Goal: Information Seeking & Learning: Learn about a topic

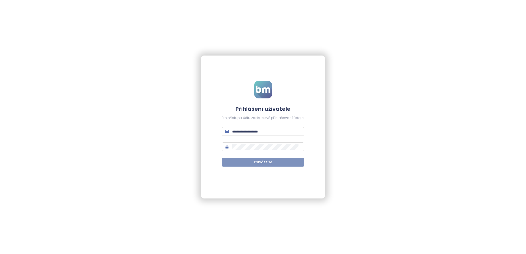
type input "**********"
click at [264, 163] on span "Přihlásit se" at bounding box center [263, 162] width 18 height 5
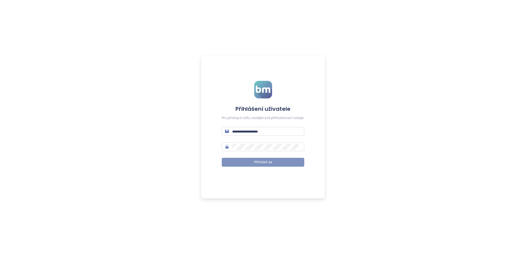
type input "**********"
click at [262, 163] on span "Přihlásit se" at bounding box center [263, 162] width 18 height 5
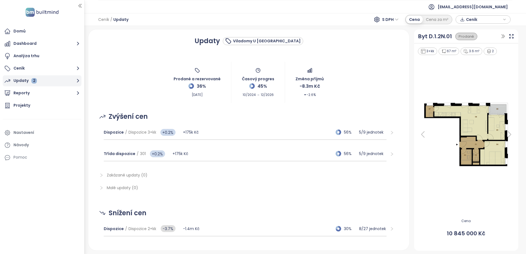
click at [27, 80] on div "Updaty 2" at bounding box center [24, 80] width 23 height 7
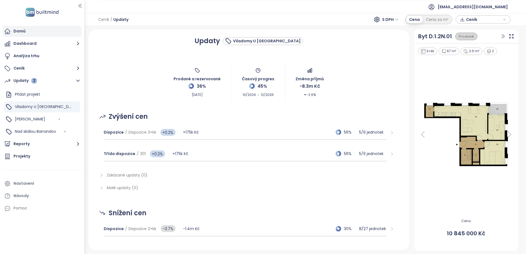
click at [20, 31] on div "Domů" at bounding box center [19, 31] width 12 height 7
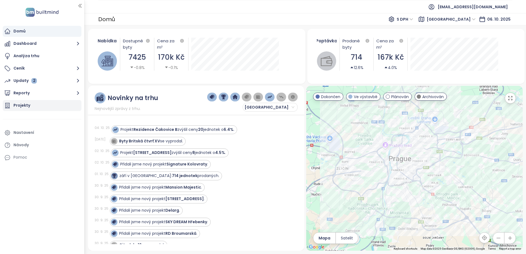
click at [24, 106] on div "Projekty" at bounding box center [21, 105] width 17 height 7
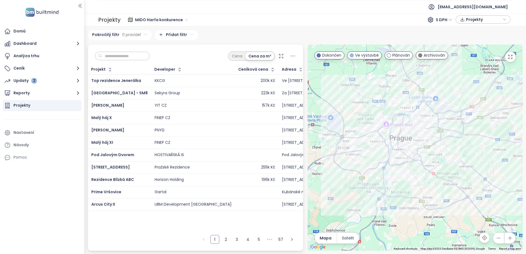
click at [146, 19] on span "MIDO Harfa konkurence" at bounding box center [161, 20] width 53 height 8
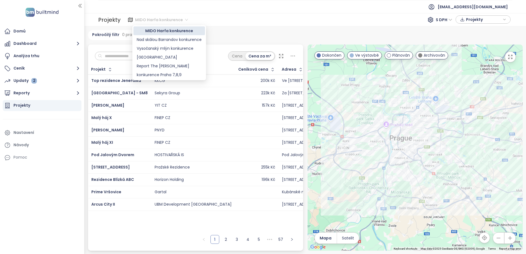
click at [172, 31] on div "MIDO Harfa konkurence" at bounding box center [169, 31] width 65 height 6
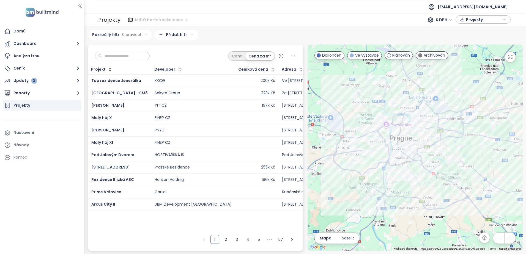
click at [184, 19] on span "MIDO Harfa konkurence" at bounding box center [161, 20] width 53 height 8
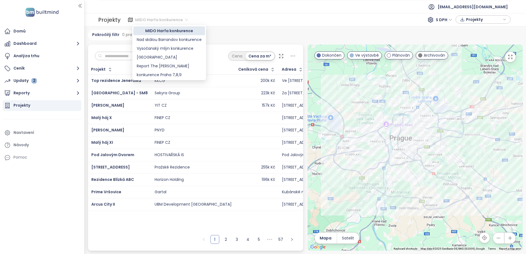
click at [164, 31] on div "MIDO Harfa konkurence" at bounding box center [169, 31] width 65 height 6
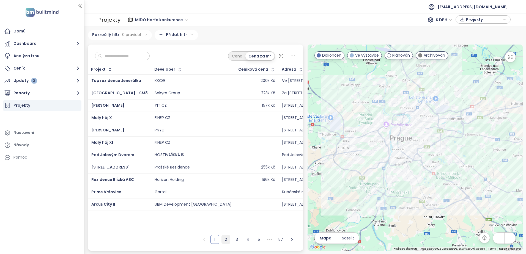
click at [224, 240] on link "2" at bounding box center [226, 239] width 8 height 8
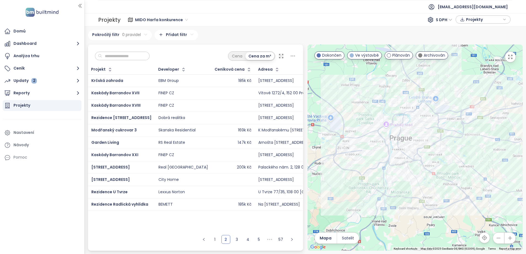
click at [111, 54] on input "text" at bounding box center [124, 56] width 45 height 8
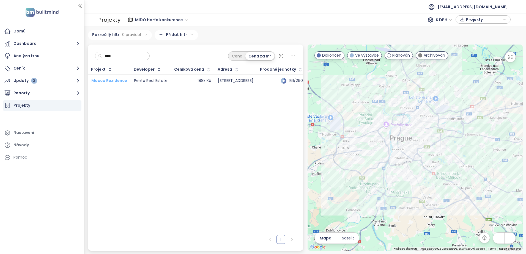
type input "****"
click at [110, 80] on span "Mocca Rezidence" at bounding box center [109, 81] width 36 height 6
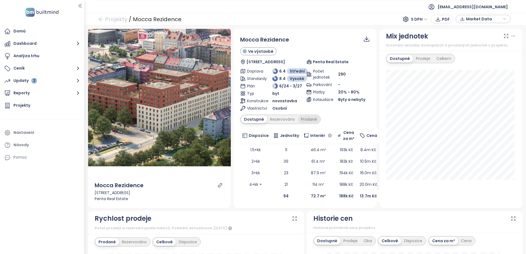
click at [311, 119] on div "Prodané" at bounding box center [309, 120] width 22 height 8
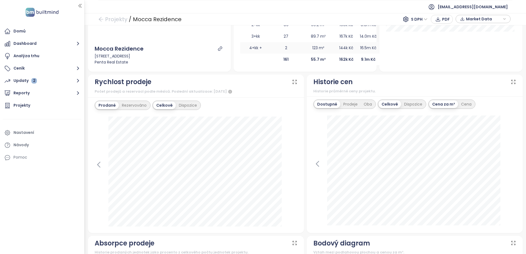
scroll to position [138, 0]
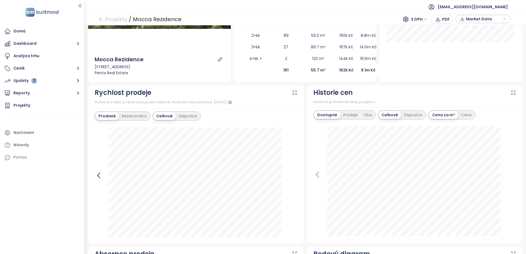
click at [97, 173] on icon at bounding box center [99, 175] width 8 height 8
click at [97, 173] on div at bounding box center [196, 182] width 203 height 110
click at [289, 174] on icon at bounding box center [293, 175] width 8 height 8
click at [136, 116] on div "Rezervováno" at bounding box center [134, 116] width 31 height 8
click at [111, 116] on div "Prodané" at bounding box center [106, 116] width 22 height 8
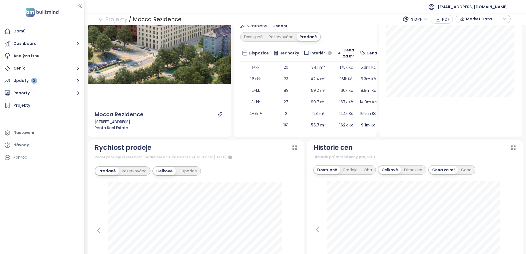
scroll to position [55, 0]
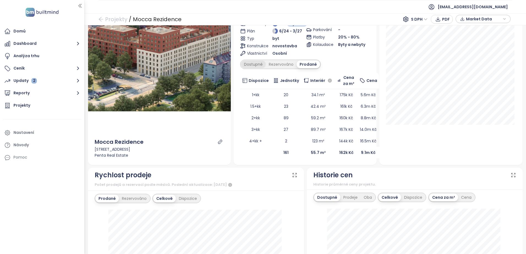
click at [254, 64] on div "Dostupné" at bounding box center [253, 65] width 25 height 8
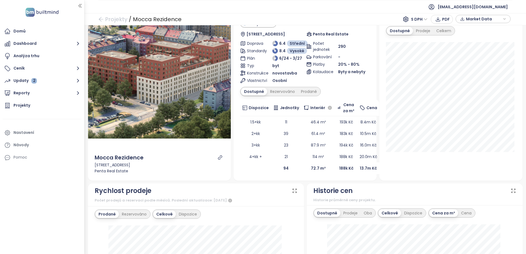
scroll to position [28, 0]
click at [289, 92] on div "Rezervováno" at bounding box center [282, 92] width 31 height 8
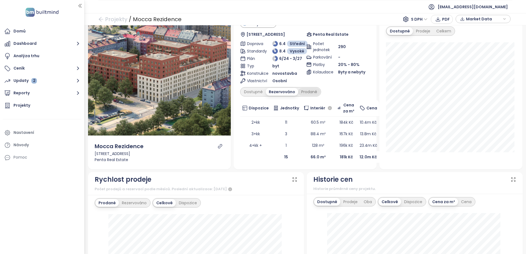
click at [312, 92] on div "Prodané" at bounding box center [309, 92] width 22 height 8
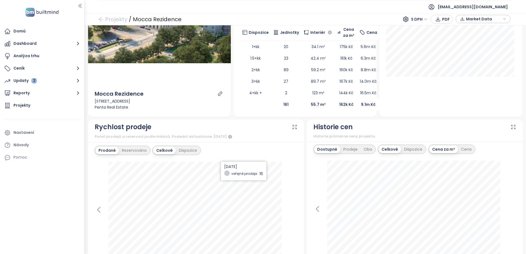
scroll to position [193, 0]
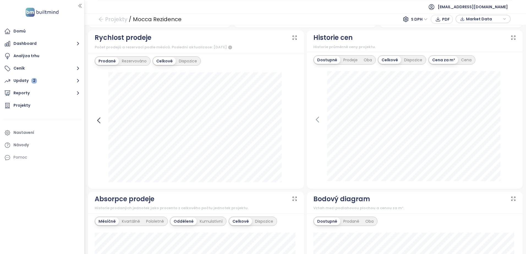
click at [100, 120] on icon at bounding box center [99, 120] width 8 height 8
click at [293, 120] on icon at bounding box center [293, 120] width 8 height 8
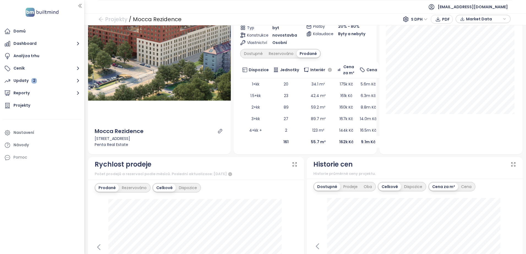
scroll to position [0, 0]
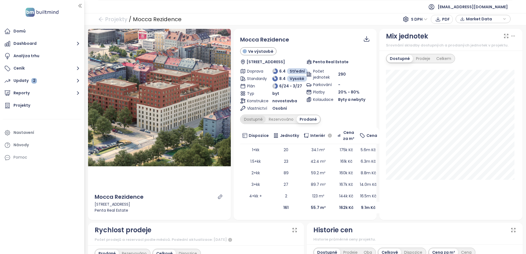
click at [252, 119] on div "Dostupné" at bounding box center [253, 120] width 25 height 8
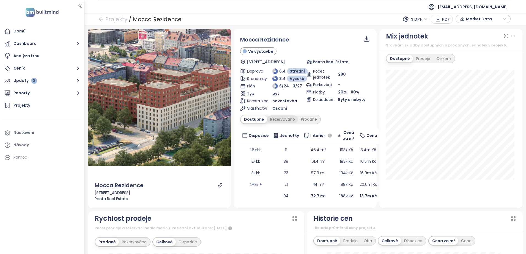
click at [291, 119] on div "Rezervováno" at bounding box center [282, 120] width 31 height 8
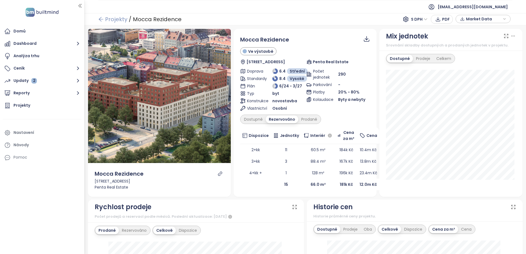
click at [116, 19] on link "Projekty" at bounding box center [112, 19] width 29 height 10
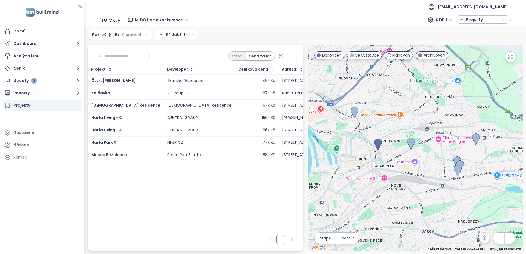
click at [112, 55] on input "text" at bounding box center [124, 56] width 45 height 8
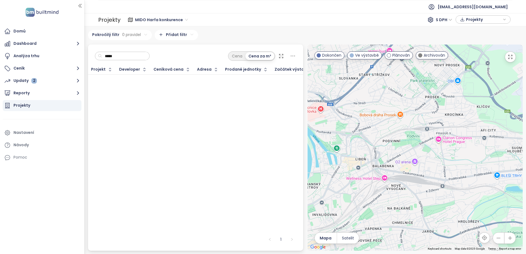
click at [112, 20] on div "Projekty" at bounding box center [109, 19] width 22 height 11
click at [120, 19] on div "MIDO Harfa konkurence S DPH Projekty" at bounding box center [316, 19] width 392 height 11
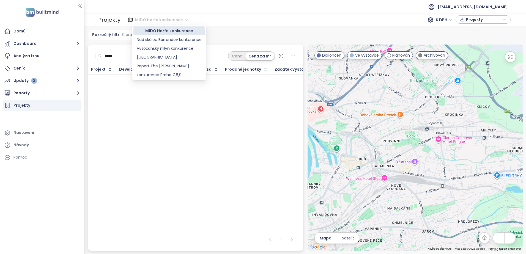
click at [186, 19] on div "MIDO Harfa konkurence" at bounding box center [162, 19] width 58 height 9
click at [116, 19] on div "Projekty" at bounding box center [109, 19] width 22 height 11
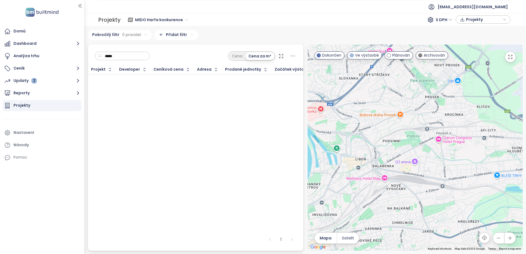
click at [12, 104] on div "Projekty" at bounding box center [42, 105] width 79 height 11
click at [18, 103] on div "Projekty" at bounding box center [21, 105] width 17 height 7
click at [117, 56] on input "****" at bounding box center [124, 56] width 45 height 8
drag, startPoint x: 116, startPoint y: 55, endPoint x: 103, endPoint y: 54, distance: 13.0
click at [103, 54] on input "****" at bounding box center [124, 56] width 45 height 8
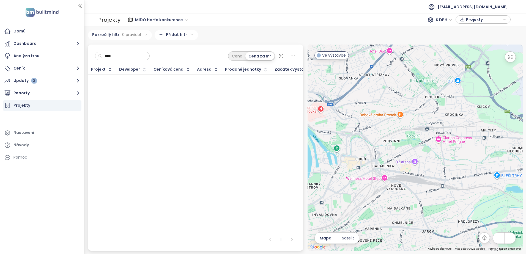
type input "****"
click at [109, 19] on div "Projekty" at bounding box center [109, 19] width 22 height 11
click at [121, 49] on div "**** Cena Cena za m²" at bounding box center [195, 55] width 215 height 20
click at [119, 57] on input "****" at bounding box center [124, 56] width 45 height 8
click at [18, 56] on div "Analýza trhu" at bounding box center [26, 56] width 26 height 7
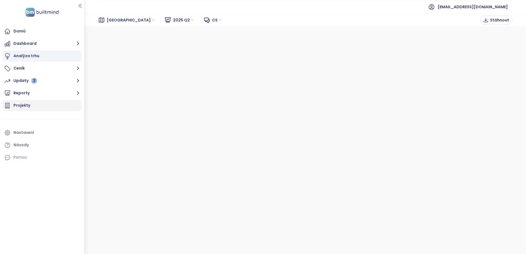
click at [21, 105] on div "Projekty" at bounding box center [21, 105] width 17 height 7
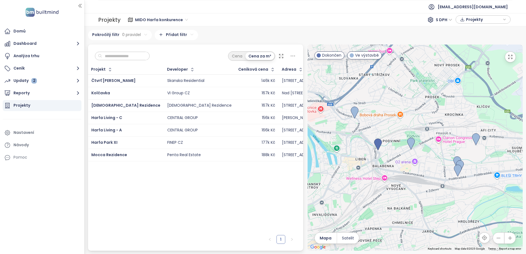
click at [138, 19] on span "MIDO Harfa konkurence" at bounding box center [161, 20] width 53 height 8
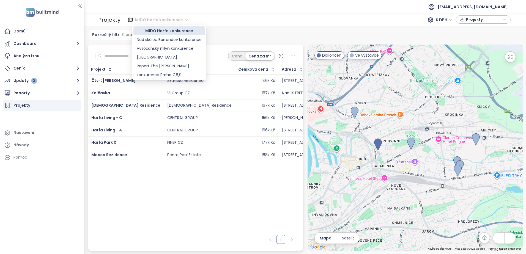
click at [164, 31] on div "MIDO Harfa konkurence" at bounding box center [169, 31] width 65 height 6
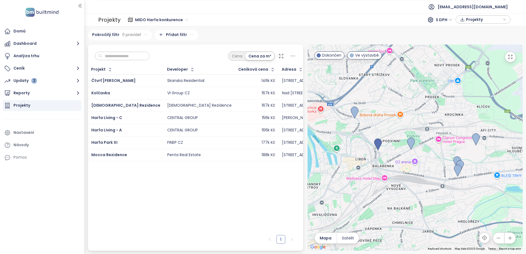
click at [116, 56] on input "text" at bounding box center [124, 56] width 45 height 8
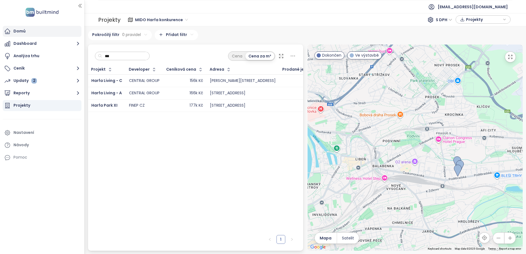
type input "***"
click at [18, 31] on div "Domů" at bounding box center [19, 31] width 12 height 7
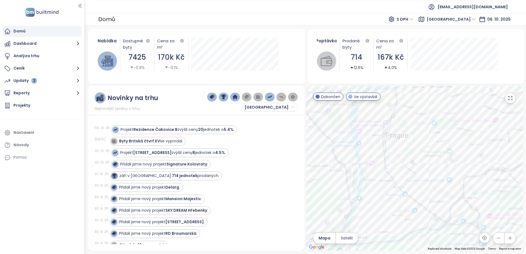
drag, startPoint x: 412, startPoint y: 153, endPoint x: 237, endPoint y: 268, distance: 209.9
click at [237, 254] on html "Domů Dashboard Analýza trhu Ceník Updaty 2 Reporty Projekty Nastavení Návody Po…" at bounding box center [263, 127] width 526 height 254
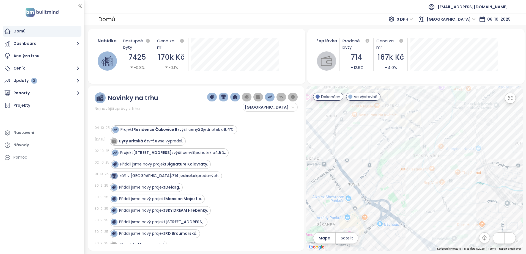
drag, startPoint x: 394, startPoint y: 152, endPoint x: 301, endPoint y: 268, distance: 149.1
click at [301, 254] on html "Domů Dashboard Analýza trhu Ceník Updaty 2 Reporty Projekty Nastavení Návody Po…" at bounding box center [263, 127] width 526 height 254
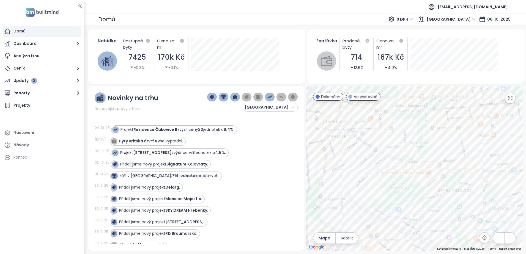
drag, startPoint x: 350, startPoint y: 117, endPoint x: 358, endPoint y: 268, distance: 151.2
click at [358, 254] on html "Domů Dashboard Analýza trhu Ceník Updaty 2 Reporty Projekty Nastavení Návody Po…" at bounding box center [263, 127] width 526 height 254
drag, startPoint x: 413, startPoint y: 165, endPoint x: 424, endPoint y: 268, distance: 103.4
click at [424, 254] on html "Domů Dashboard Analýza trhu Ceník Updaty 2 Reporty Projekty Nastavení Návody Po…" at bounding box center [263, 127] width 526 height 254
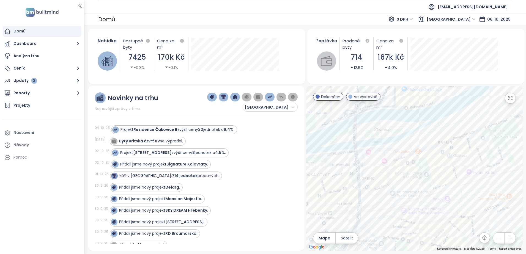
drag, startPoint x: 388, startPoint y: 161, endPoint x: 375, endPoint y: 268, distance: 107.5
click at [375, 254] on html "Domů Dashboard Analýza trhu Ceník Updaty 2 Reporty Projekty Nastavení Návody Po…" at bounding box center [263, 127] width 526 height 254
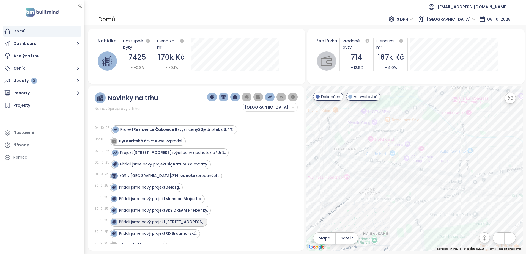
drag, startPoint x: 444, startPoint y: 117, endPoint x: 143, endPoint y: 225, distance: 319.6
click at [143, 225] on div "Novinky na trhu Nejnovější zprávy z trhu. Praha 04. 10. 25 Projekt Rezidence Ča…" at bounding box center [305, 168] width 435 height 165
click at [385, 133] on div "Mido Harfa" at bounding box center [414, 168] width 216 height 165
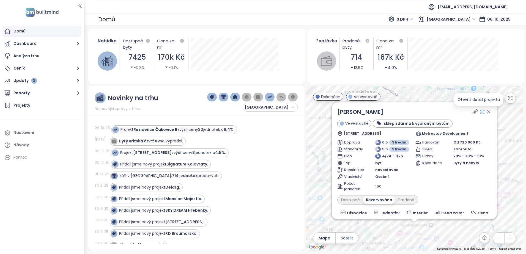
click at [479, 112] on icon at bounding box center [482, 112] width 6 height 6
click at [487, 111] on icon at bounding box center [488, 112] width 3 height 3
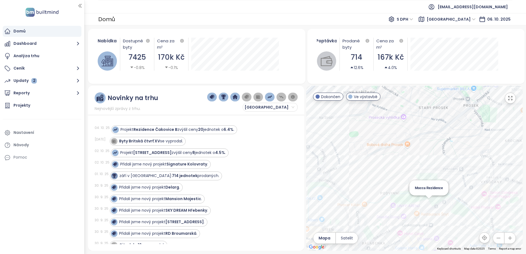
click at [429, 203] on div "Mocca Rezidence" at bounding box center [414, 168] width 216 height 165
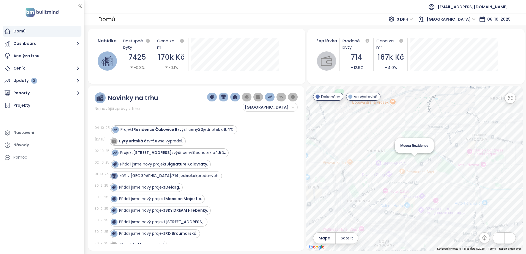
click at [414, 160] on div "Mocca Rezidence" at bounding box center [414, 168] width 216 height 165
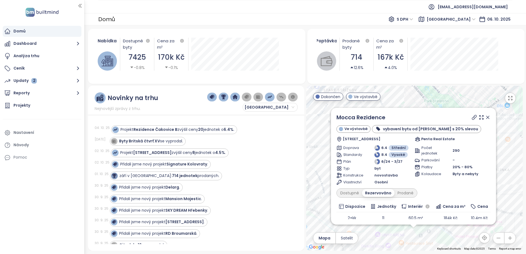
drag, startPoint x: 503, startPoint y: 122, endPoint x: 504, endPoint y: 197, distance: 75.6
click at [504, 197] on div "Mocca Rezidence Ve výstavbě vybavení bytu od Hanák Ateliéry s 20% slevou Sokolo…" at bounding box center [414, 168] width 216 height 165
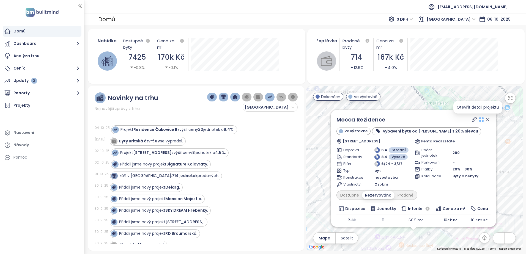
click at [479, 118] on icon at bounding box center [482, 120] width 6 height 6
click at [479, 120] on icon at bounding box center [482, 120] width 6 height 6
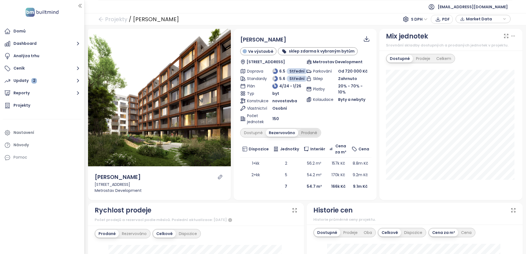
click at [311, 132] on div "Prodané" at bounding box center [309, 133] width 22 height 8
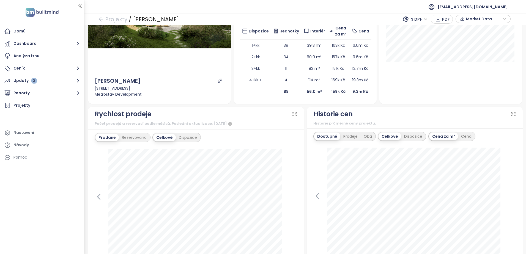
scroll to position [138, 0]
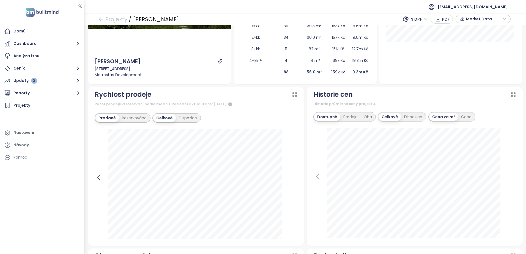
click at [98, 177] on icon at bounding box center [99, 177] width 8 height 8
click at [290, 177] on icon at bounding box center [293, 177] width 8 height 8
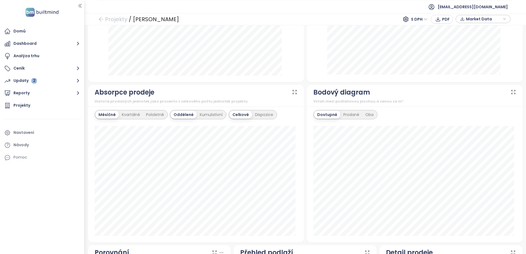
scroll to position [330, 0]
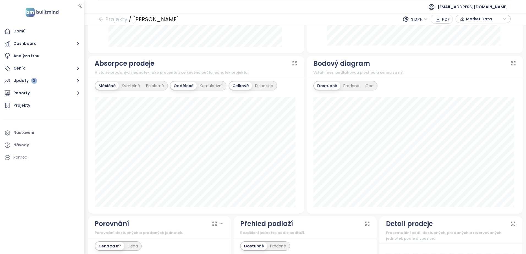
click at [510, 62] on icon at bounding box center [513, 64] width 6 height 6
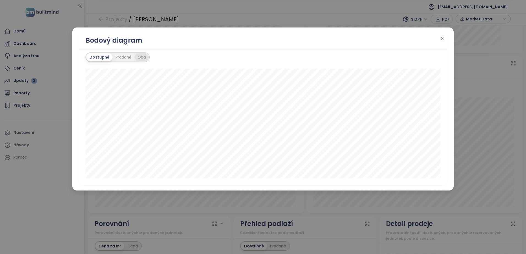
click at [140, 57] on div "Oba" at bounding box center [141, 57] width 14 height 8
click at [122, 58] on div "Prodané" at bounding box center [122, 57] width 22 height 8
click at [94, 57] on div "Dostupné" at bounding box center [98, 57] width 25 height 8
click at [442, 39] on icon "close" at bounding box center [442, 38] width 3 height 3
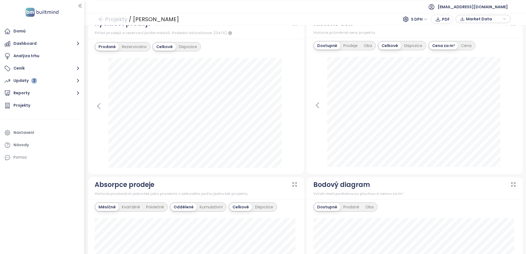
scroll to position [193, 0]
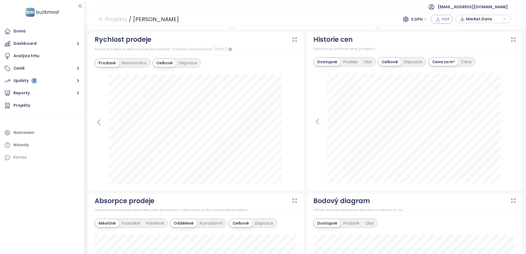
click at [442, 18] on button "PDF" at bounding box center [442, 19] width 22 height 9
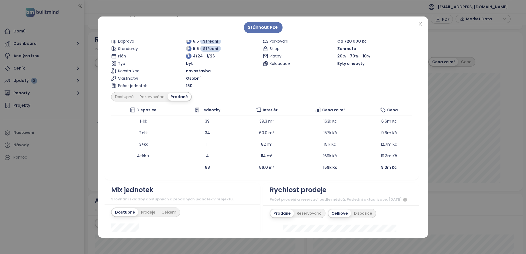
scroll to position [0, 0]
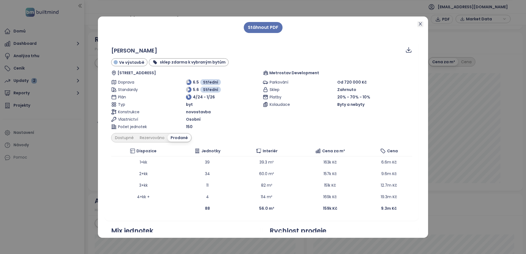
click at [421, 22] on icon "close" at bounding box center [420, 24] width 4 height 4
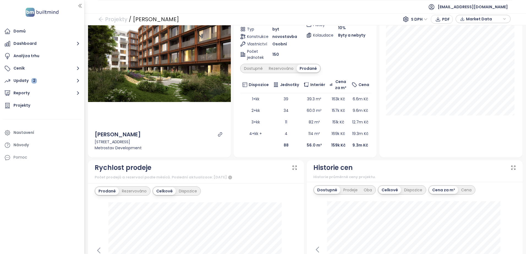
scroll to position [165, 0]
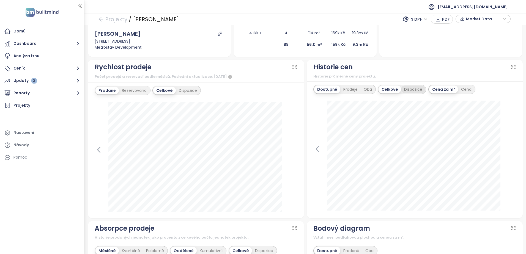
click at [411, 90] on div "Dispozice" at bounding box center [413, 90] width 24 height 8
click at [372, 89] on div "Celkově" at bounding box center [374, 90] width 21 height 8
click at [462, 89] on div "Cena" at bounding box center [466, 90] width 17 height 8
click at [443, 89] on div "Cena za m²" at bounding box center [443, 90] width 29 height 8
click at [363, 88] on div "Oba" at bounding box center [368, 90] width 14 height 8
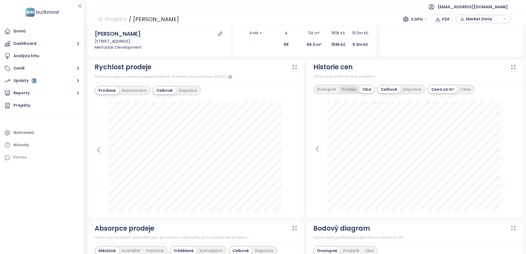
click at [350, 89] on div "Prodeje" at bounding box center [349, 90] width 20 height 8
click at [324, 89] on div "Dostupné" at bounding box center [326, 90] width 25 height 8
click at [187, 90] on div "Dispozice" at bounding box center [188, 91] width 24 height 8
click at [164, 92] on div "Celkově" at bounding box center [163, 91] width 21 height 8
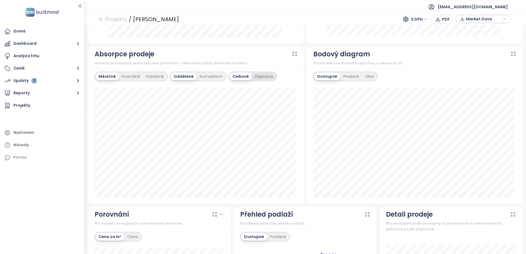
scroll to position [358, 0]
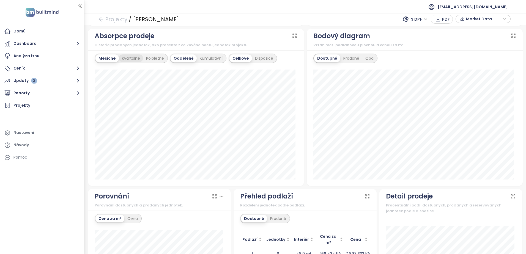
click at [133, 59] on div "Kvartálně" at bounding box center [131, 58] width 24 height 8
click at [155, 58] on div "Pololetně" at bounding box center [156, 58] width 24 height 8
click at [210, 58] on div "Kumulativní" at bounding box center [211, 58] width 29 height 8
click at [265, 58] on div "Dispozice" at bounding box center [264, 58] width 24 height 8
click at [130, 56] on div "Kvartálně" at bounding box center [129, 58] width 24 height 8
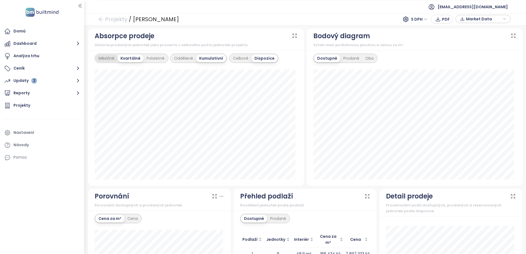
click at [103, 59] on div "Měsíčně" at bounding box center [106, 58] width 22 height 8
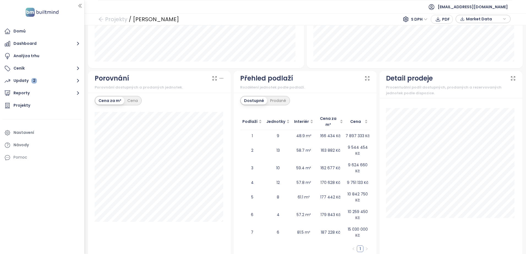
scroll to position [476, 0]
click at [134, 101] on div "Cena" at bounding box center [132, 101] width 17 height 8
click at [108, 100] on div "Cena za m²" at bounding box center [109, 101] width 29 height 8
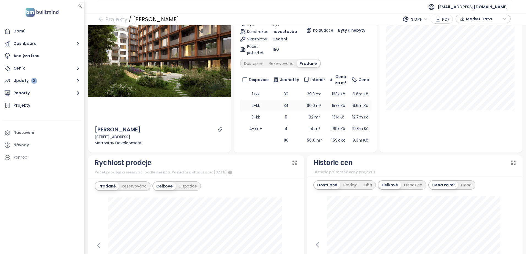
scroll to position [83, 0]
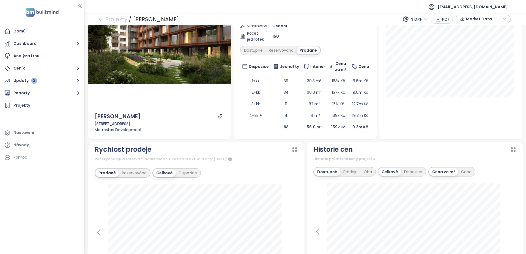
click at [480, 20] on span "Market Data" at bounding box center [483, 19] width 35 height 8
click at [478, 57] on span "XLSX" at bounding box center [474, 57] width 15 height 8
click at [473, 68] on div "XLSX" at bounding box center [485, 68] width 32 height 6
click at [471, 79] on span "Stáhnout" at bounding box center [476, 80] width 19 height 6
click at [456, 121] on div "3+kk 3/62 4.8%" at bounding box center [451, 59] width 130 height 145
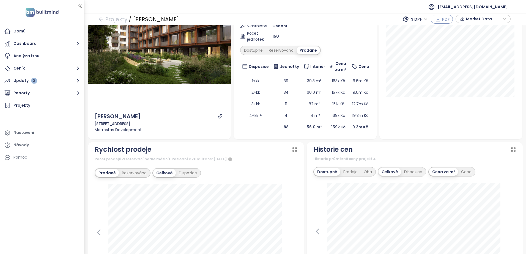
click at [442, 18] on button "PDF" at bounding box center [442, 19] width 22 height 9
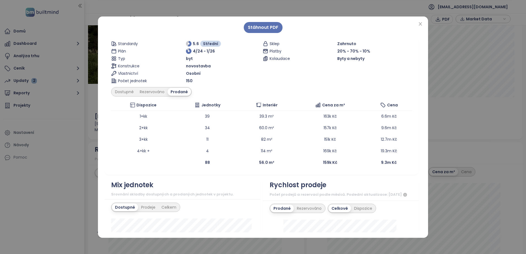
scroll to position [55, 0]
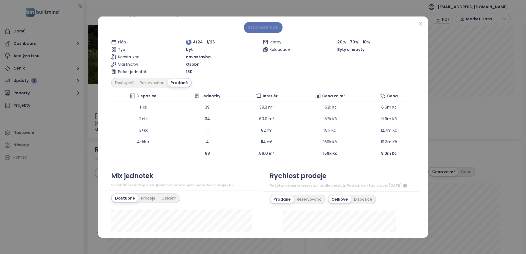
click at [263, 26] on span "Stáhnout PDF" at bounding box center [263, 27] width 31 height 7
click at [421, 24] on icon "close" at bounding box center [420, 24] width 4 height 4
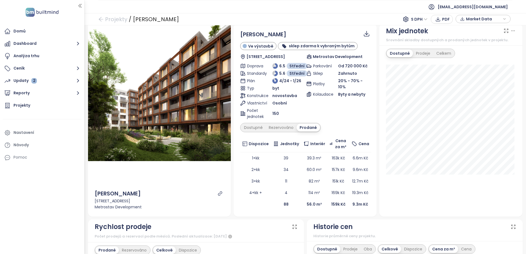
scroll to position [0, 0]
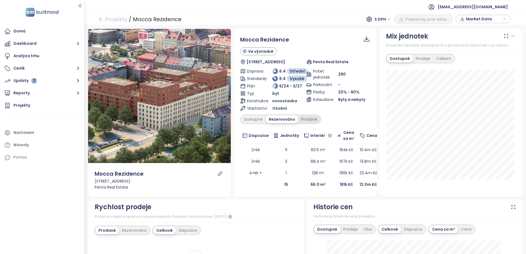
click at [314, 118] on div "Prodané" at bounding box center [309, 120] width 22 height 8
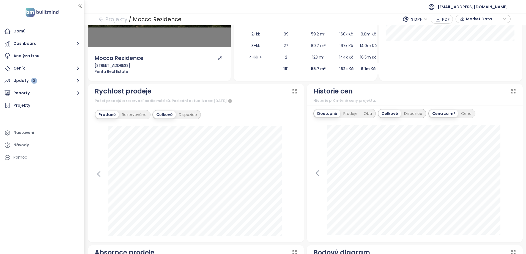
scroll to position [165, 0]
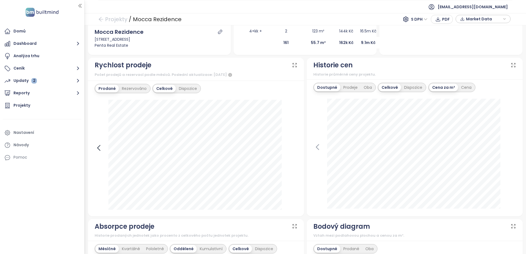
click at [98, 148] on icon at bounding box center [98, 147] width 2 height 5
click at [291, 147] on icon at bounding box center [293, 148] width 8 height 8
click at [99, 148] on icon at bounding box center [99, 148] width 8 height 8
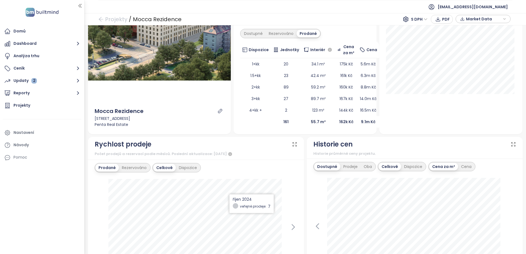
scroll to position [55, 0]
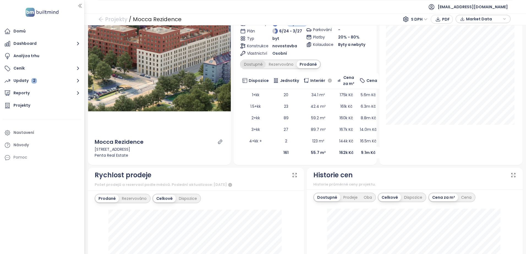
click at [253, 64] on div "Dostupné" at bounding box center [253, 65] width 25 height 8
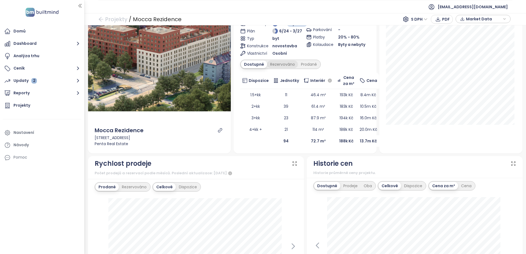
click at [275, 64] on div "Rezervováno" at bounding box center [282, 65] width 31 height 8
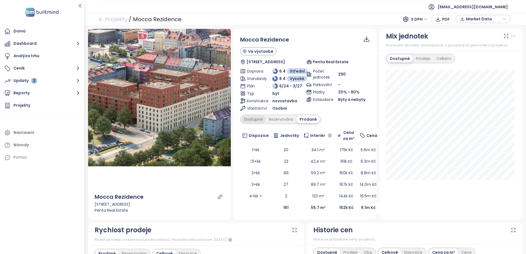
click at [252, 119] on div "Dostupné" at bounding box center [253, 120] width 25 height 8
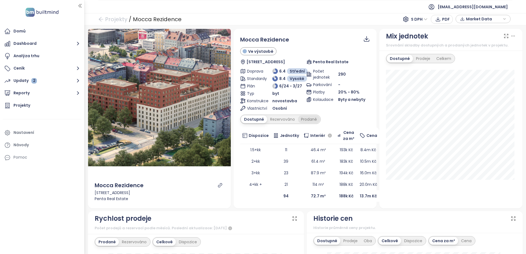
click at [310, 118] on div "Prodané" at bounding box center [309, 120] width 22 height 8
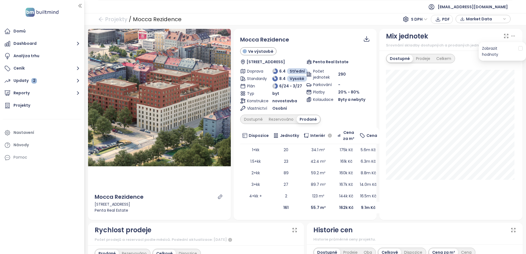
click at [510, 35] on icon at bounding box center [513, 36] width 6 height 6
click at [444, 20] on span "PDF" at bounding box center [446, 19] width 8 height 6
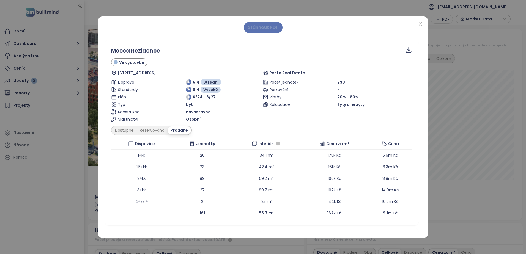
click at [258, 27] on span "Stáhnout PDF" at bounding box center [263, 27] width 31 height 7
click at [420, 24] on icon "close" at bounding box center [420, 23] width 3 height 3
